Goal: Find specific page/section: Find specific page/section

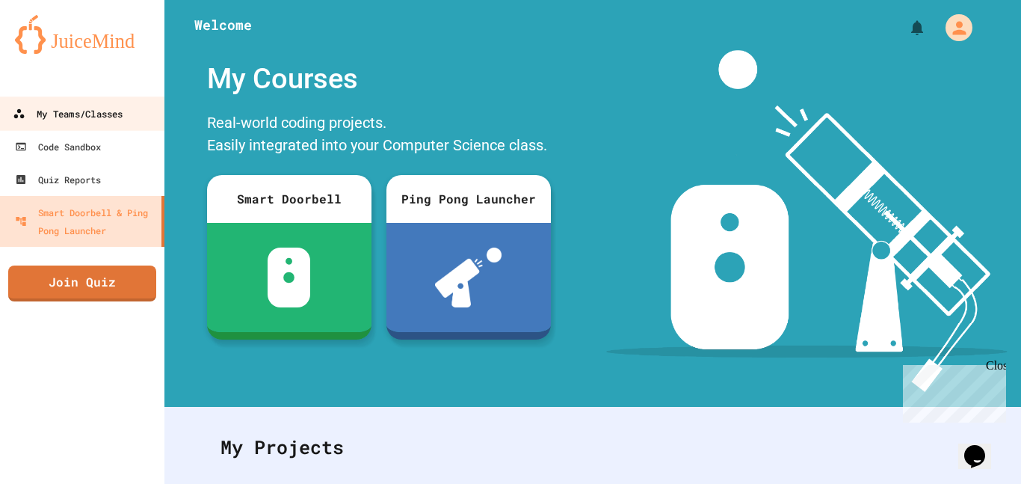
click at [107, 125] on link "My Teams/Classes" at bounding box center [83, 113] width 170 height 34
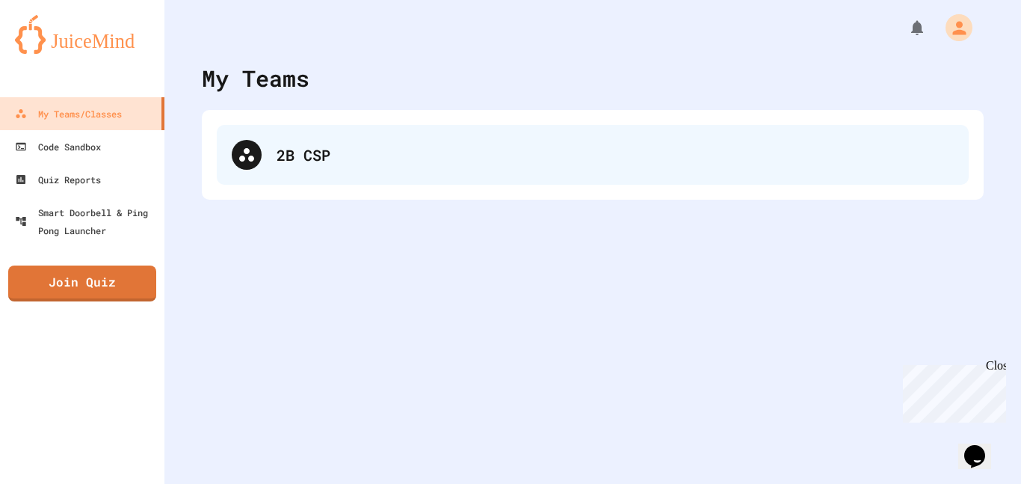
click at [280, 156] on div "2B CSP" at bounding box center [615, 155] width 677 height 22
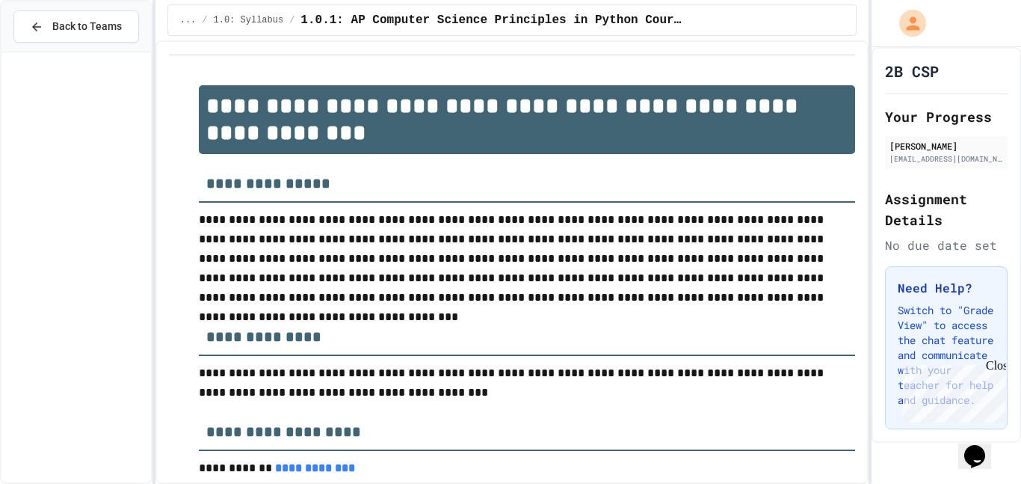
scroll to position [1938, 0]
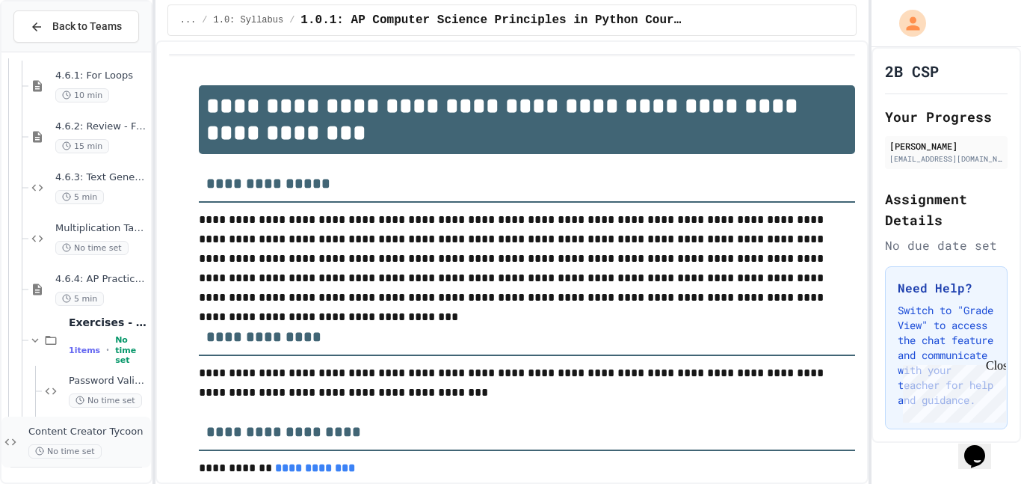
click at [114, 425] on span "Content Creator Tycoon" at bounding box center [88, 431] width 120 height 13
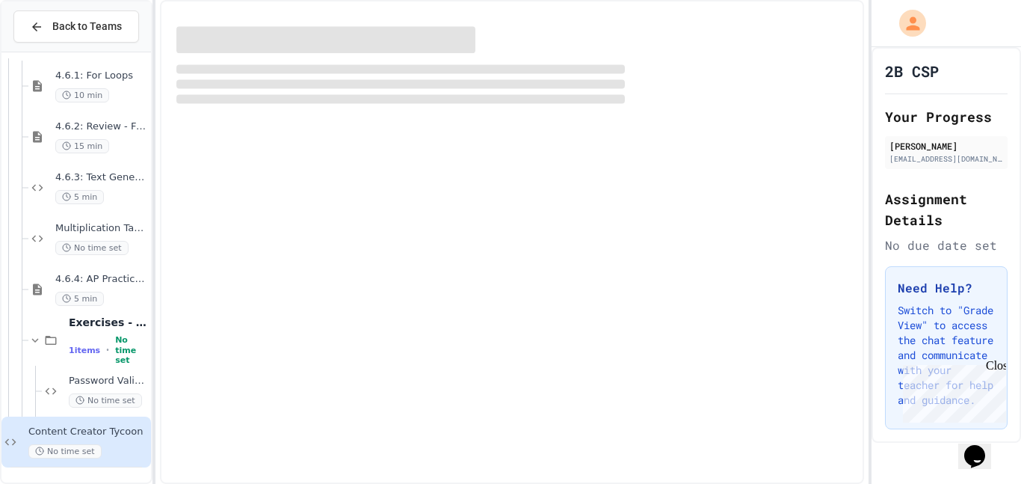
scroll to position [1920, 0]
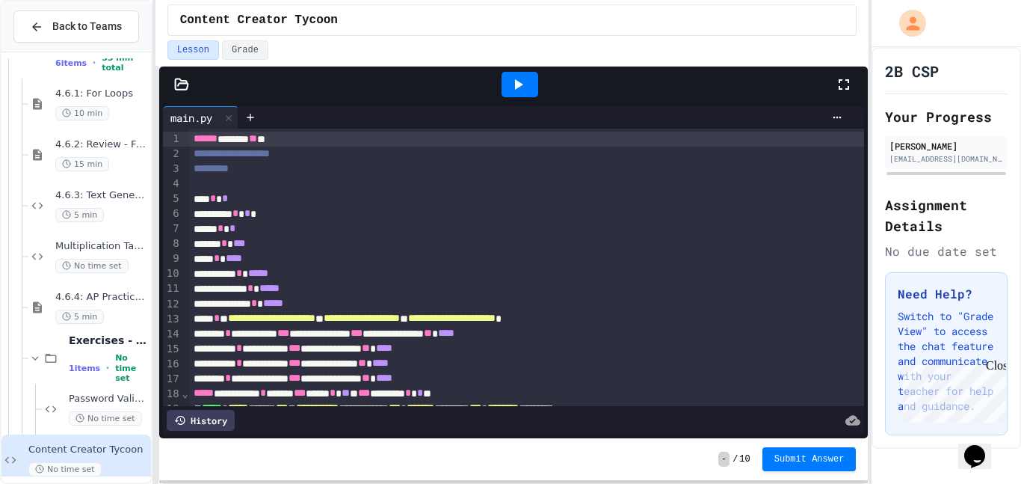
click at [845, 85] on icon at bounding box center [844, 84] width 18 height 18
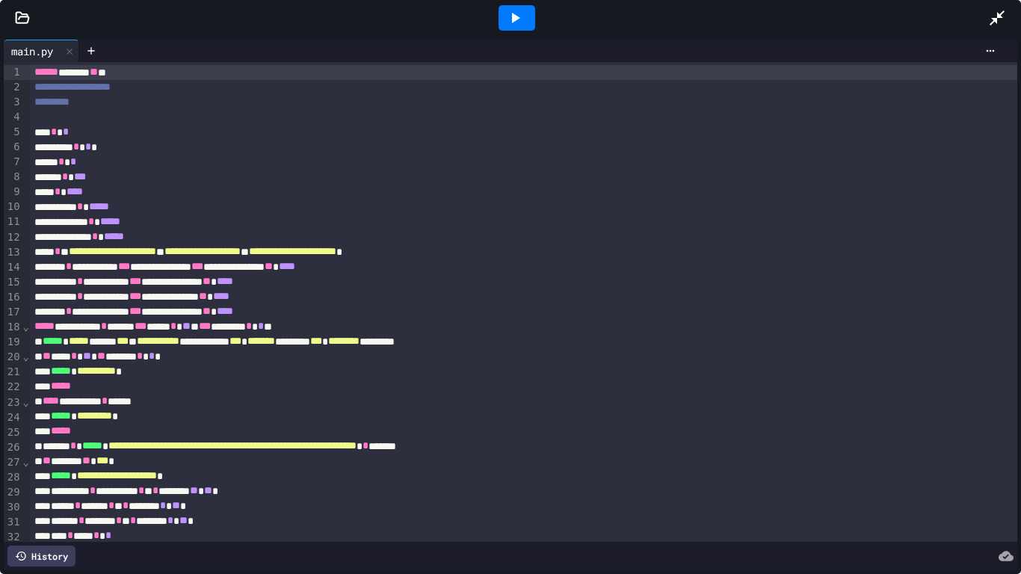
click at [1000, 13] on icon at bounding box center [997, 18] width 18 height 18
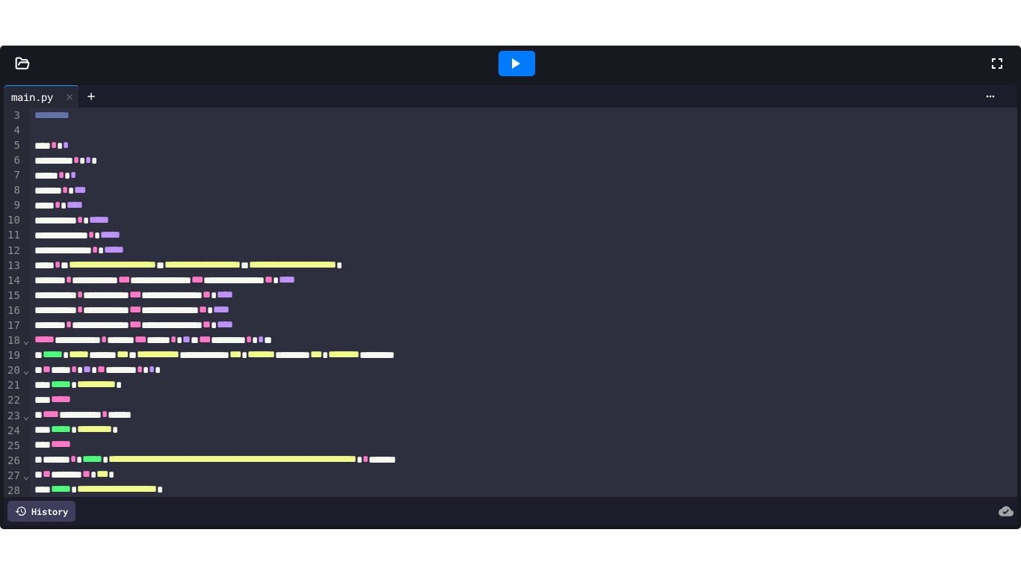
scroll to position [0, 0]
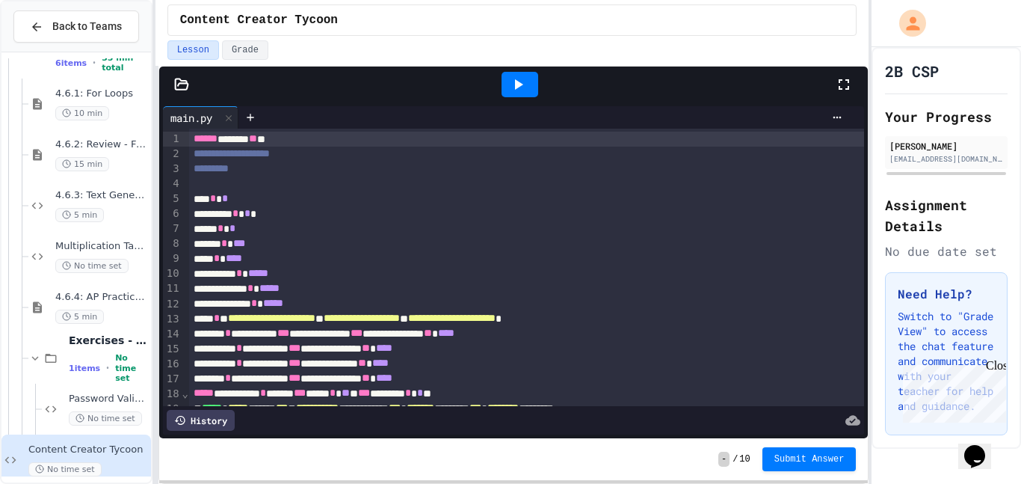
click at [848, 75] on icon at bounding box center [844, 84] width 18 height 18
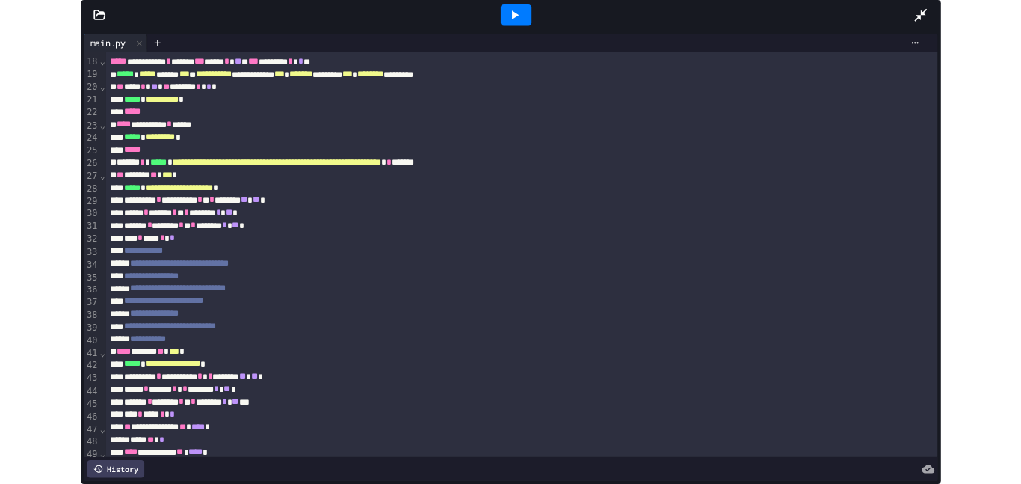
scroll to position [253, 0]
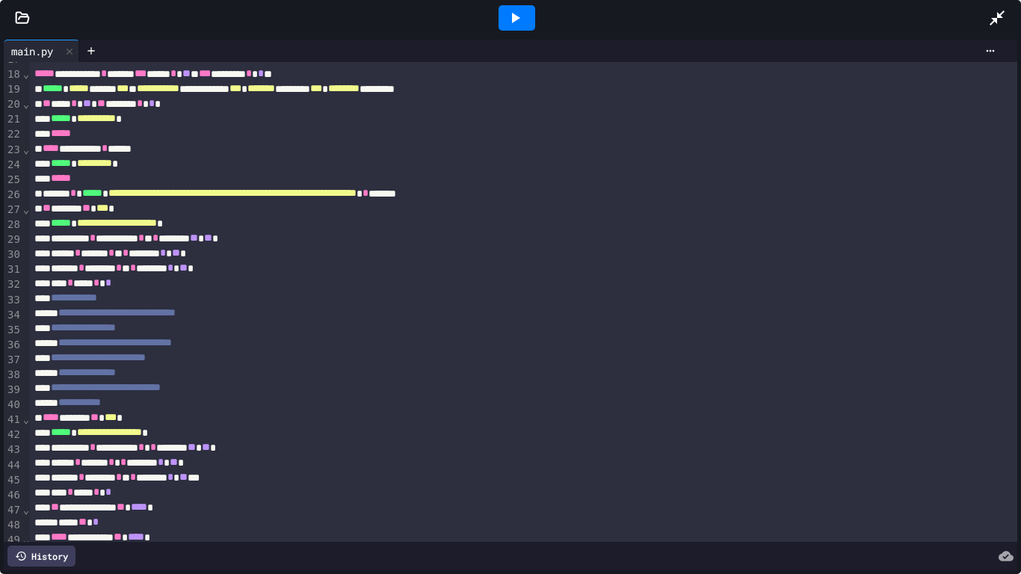
click at [988, 16] on icon at bounding box center [997, 18] width 18 height 18
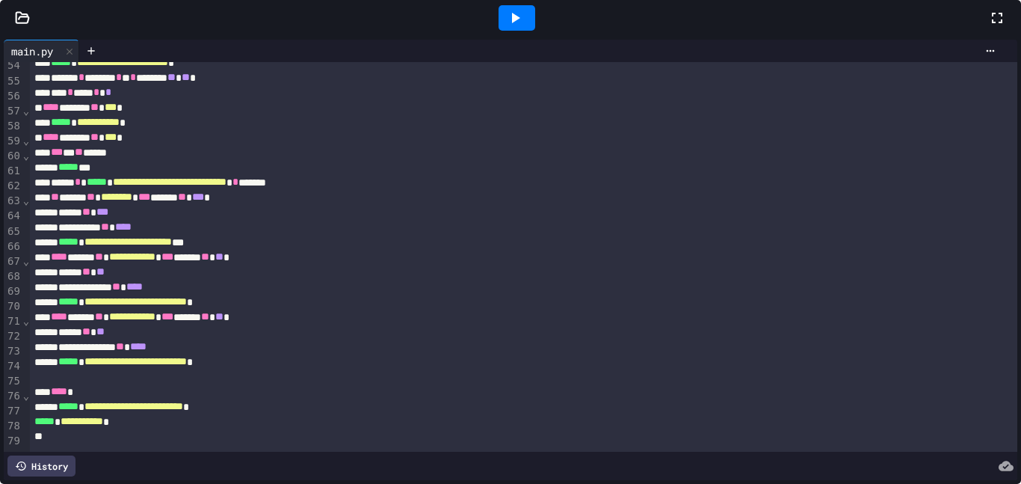
scroll to position [914, 0]
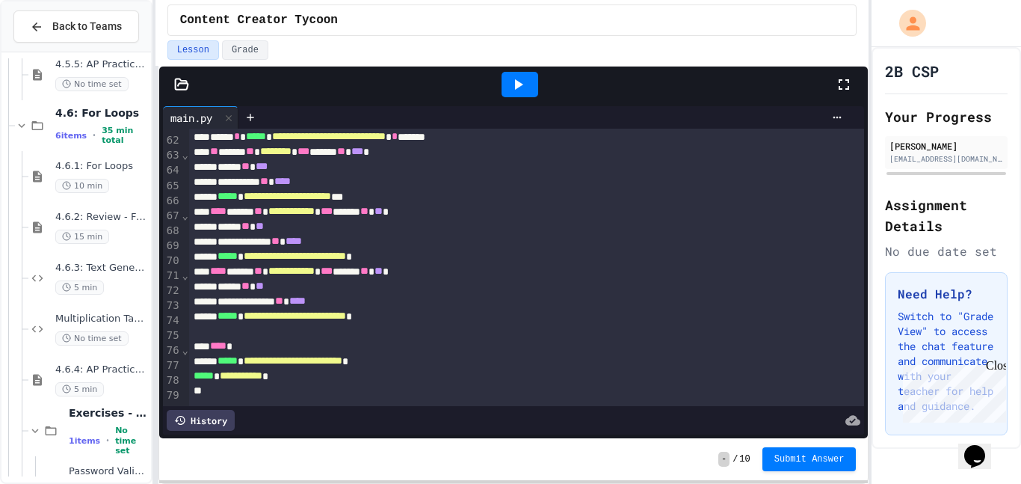
click at [522, 79] on icon at bounding box center [518, 84] width 18 height 18
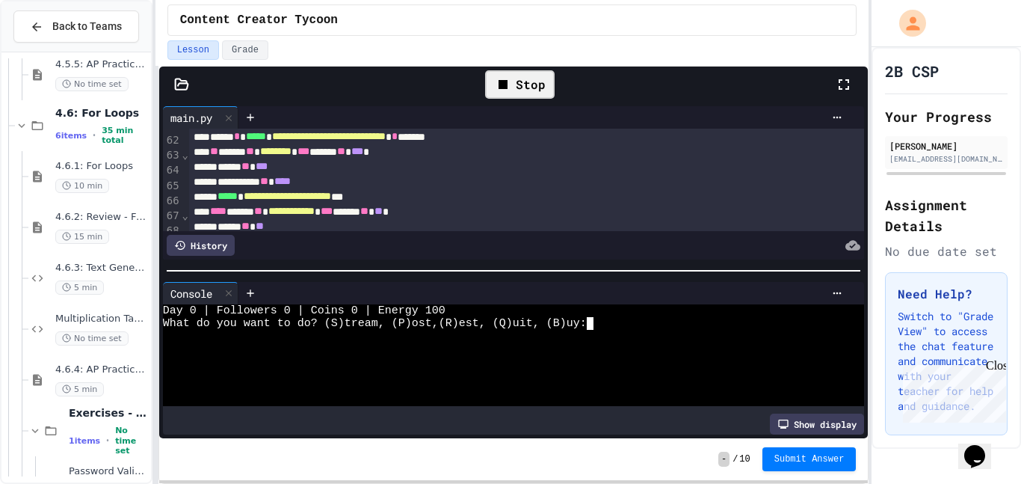
click at [625, 350] on div at bounding box center [506, 348] width 686 height 13
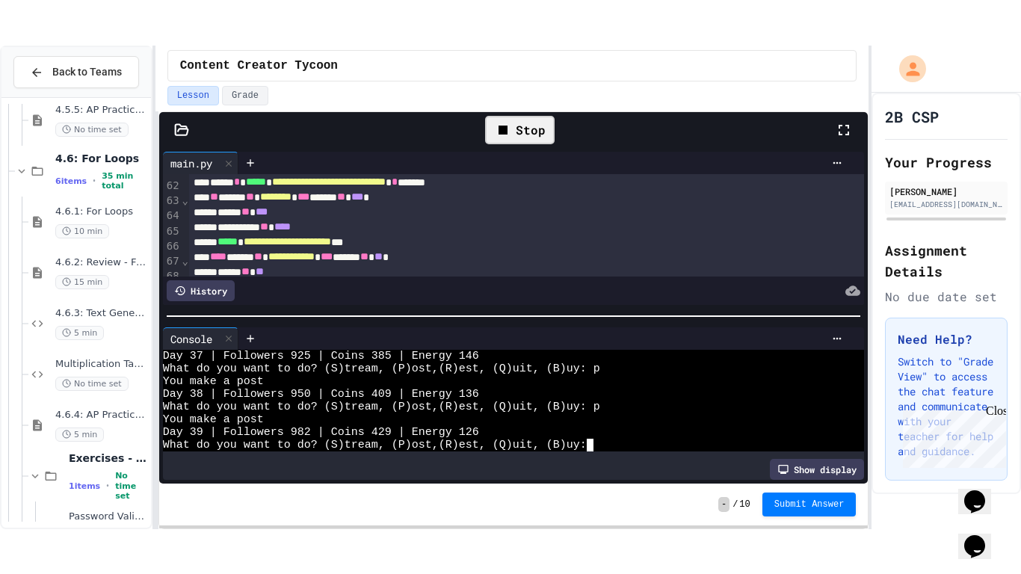
scroll to position [1448, 0]
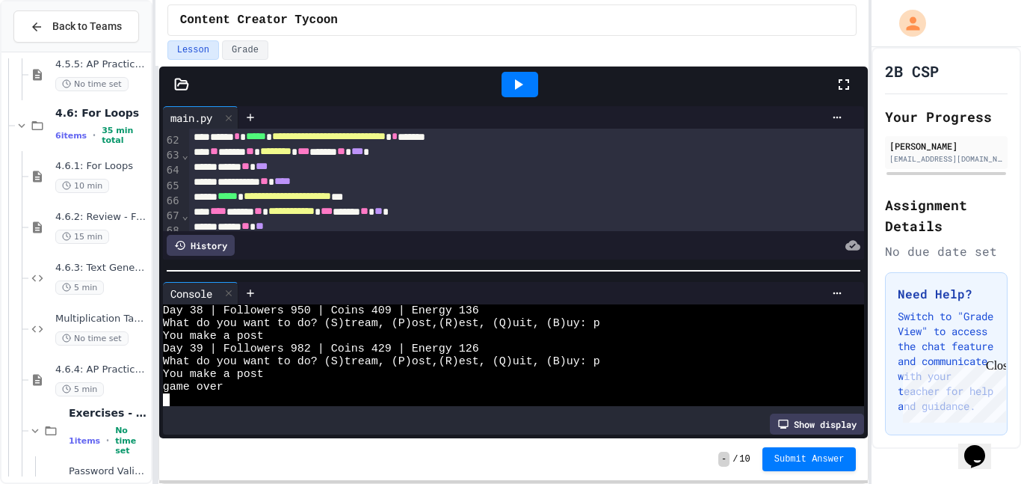
click at [838, 82] on icon at bounding box center [844, 84] width 18 height 18
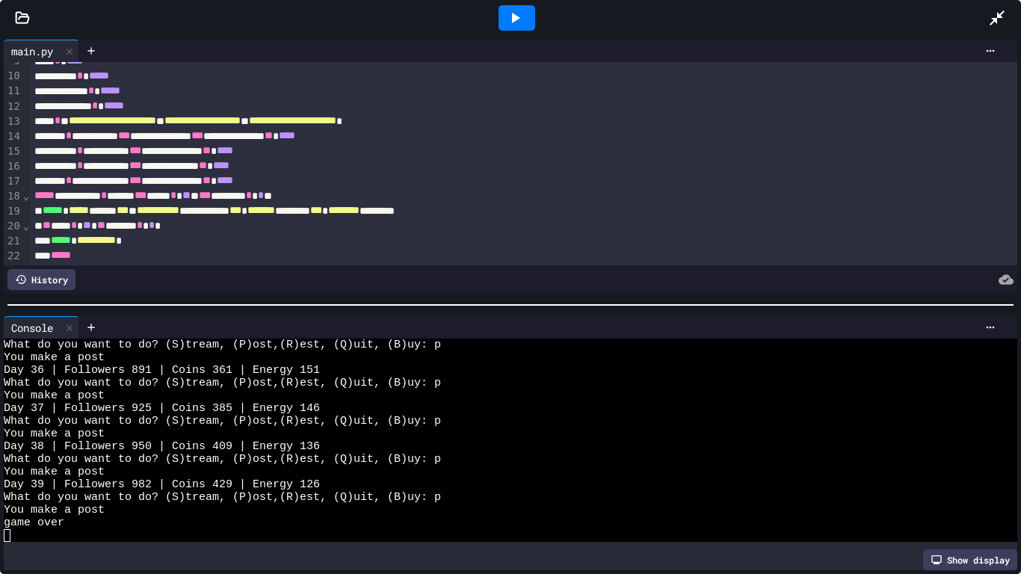
scroll to position [135, 0]
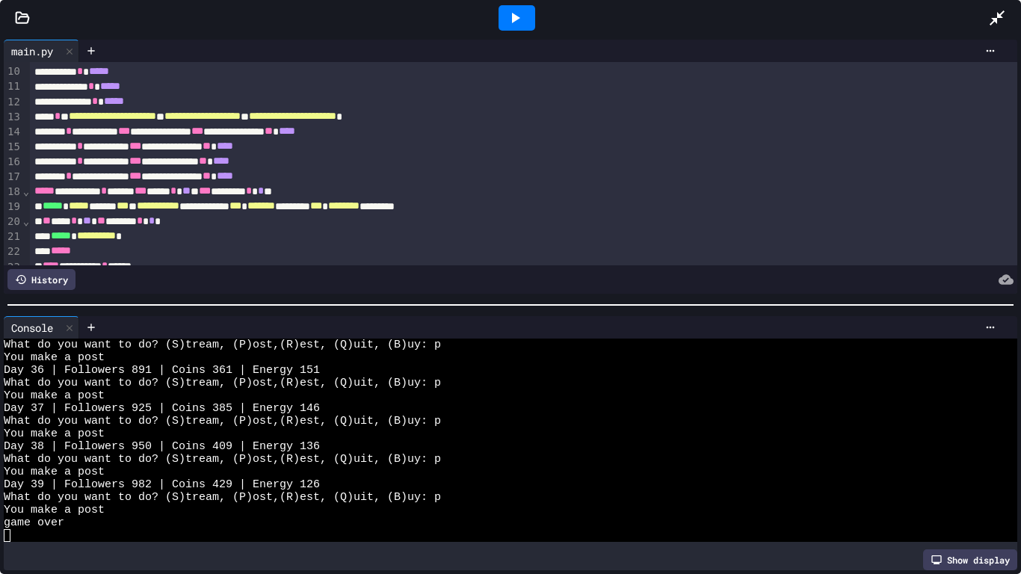
click at [513, 25] on icon at bounding box center [515, 18] width 18 height 18
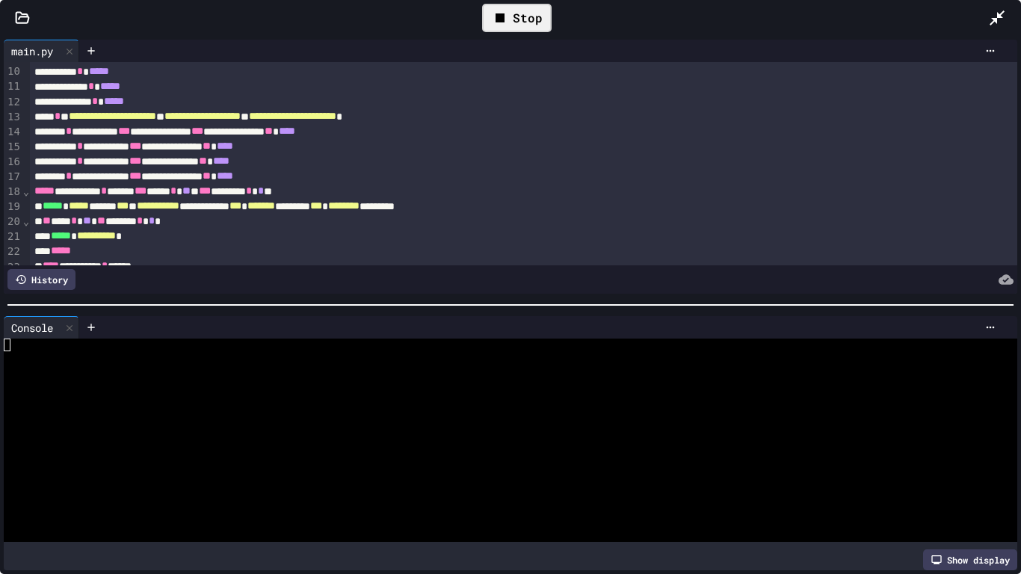
scroll to position [0, 0]
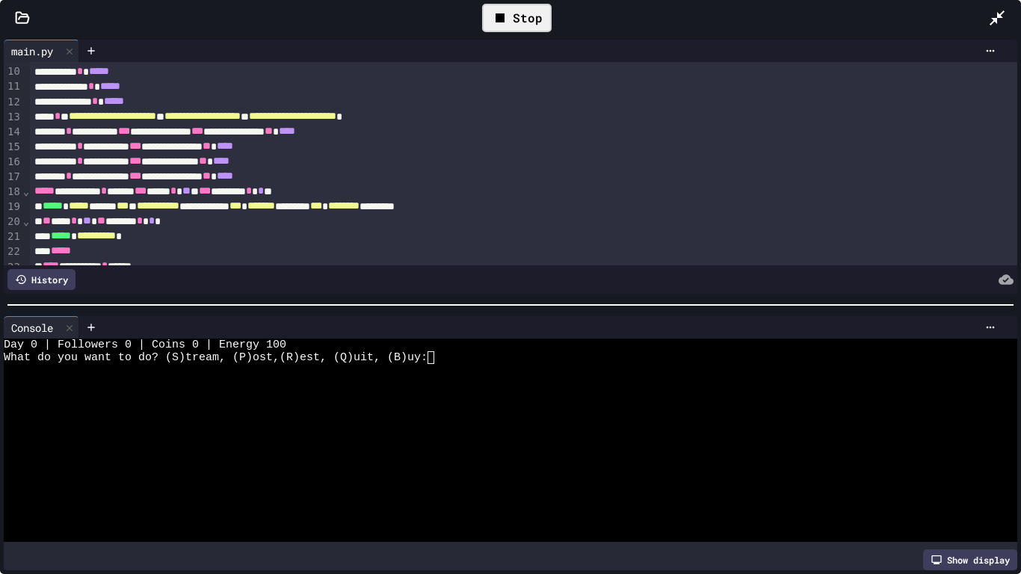
click at [447, 411] on div at bounding box center [505, 408] width 1002 height 13
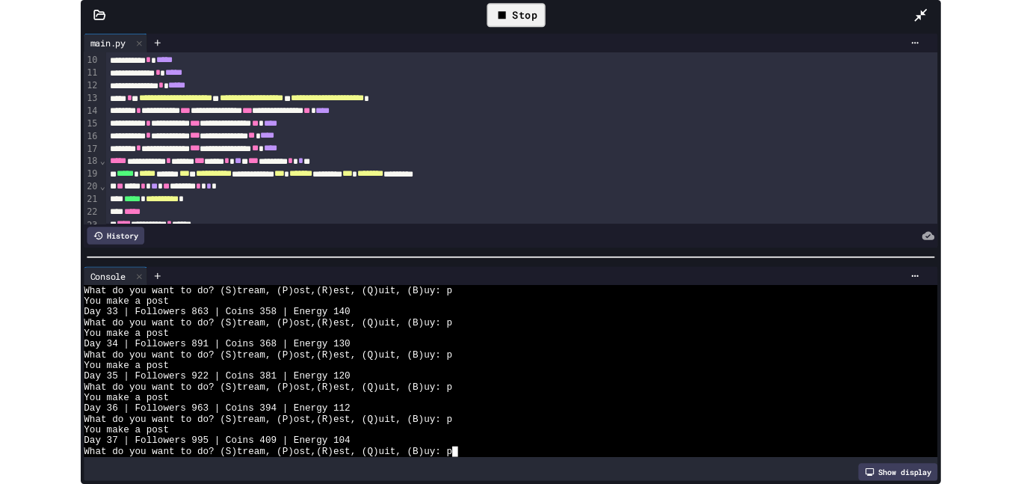
scroll to position [1296, 0]
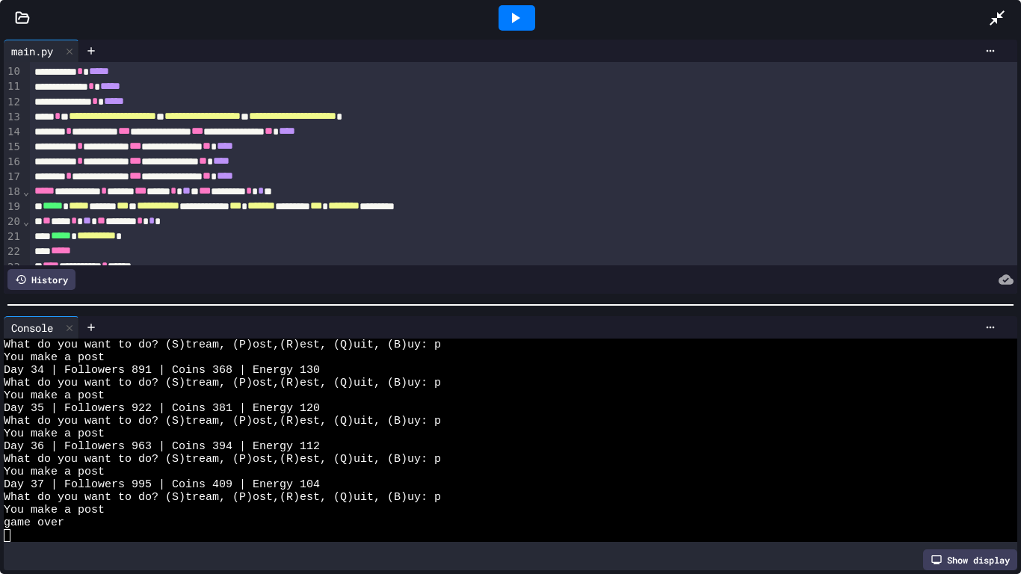
click at [988, 16] on icon at bounding box center [997, 18] width 18 height 18
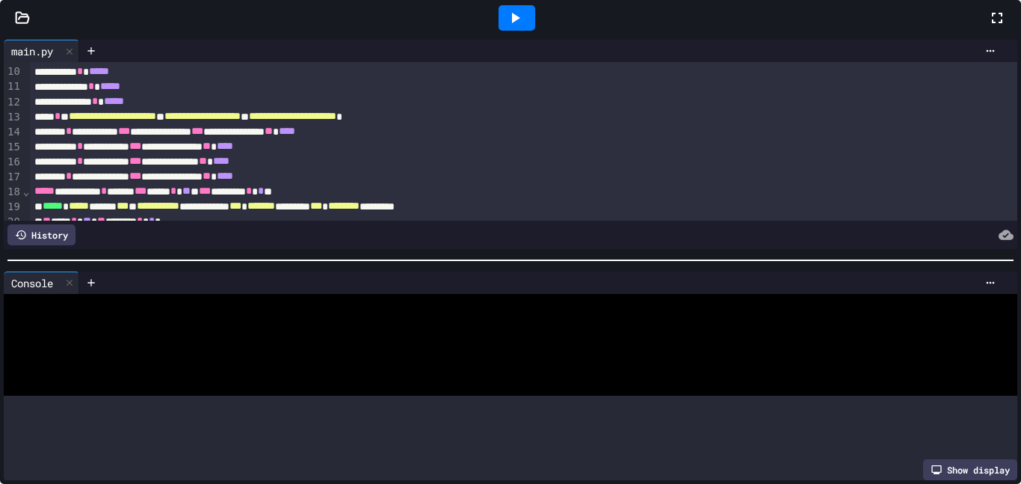
scroll to position [1398, 0]
